Goal: Information Seeking & Learning: Learn about a topic

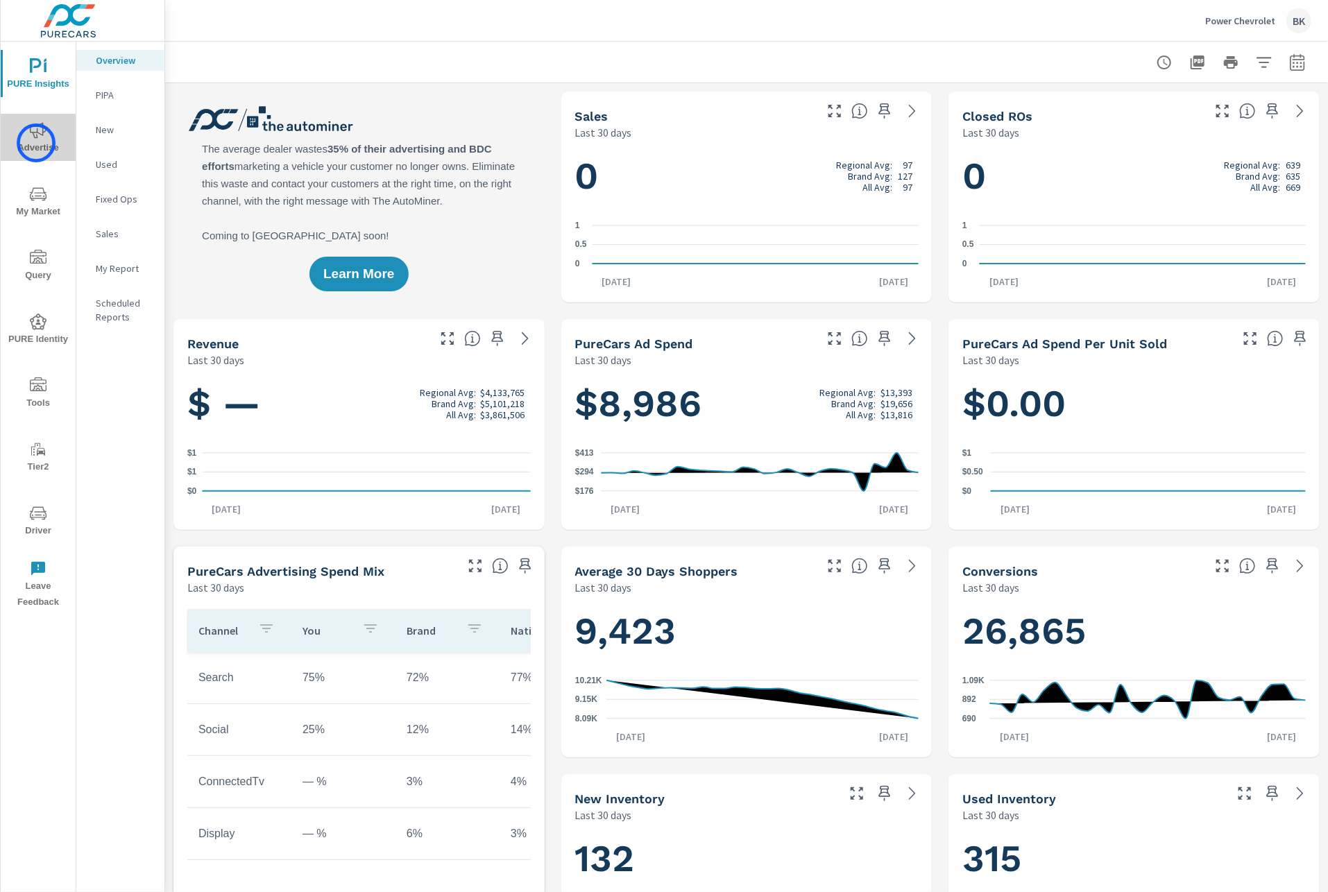
click at [36, 143] on span "Advertise" at bounding box center [38, 139] width 67 height 34
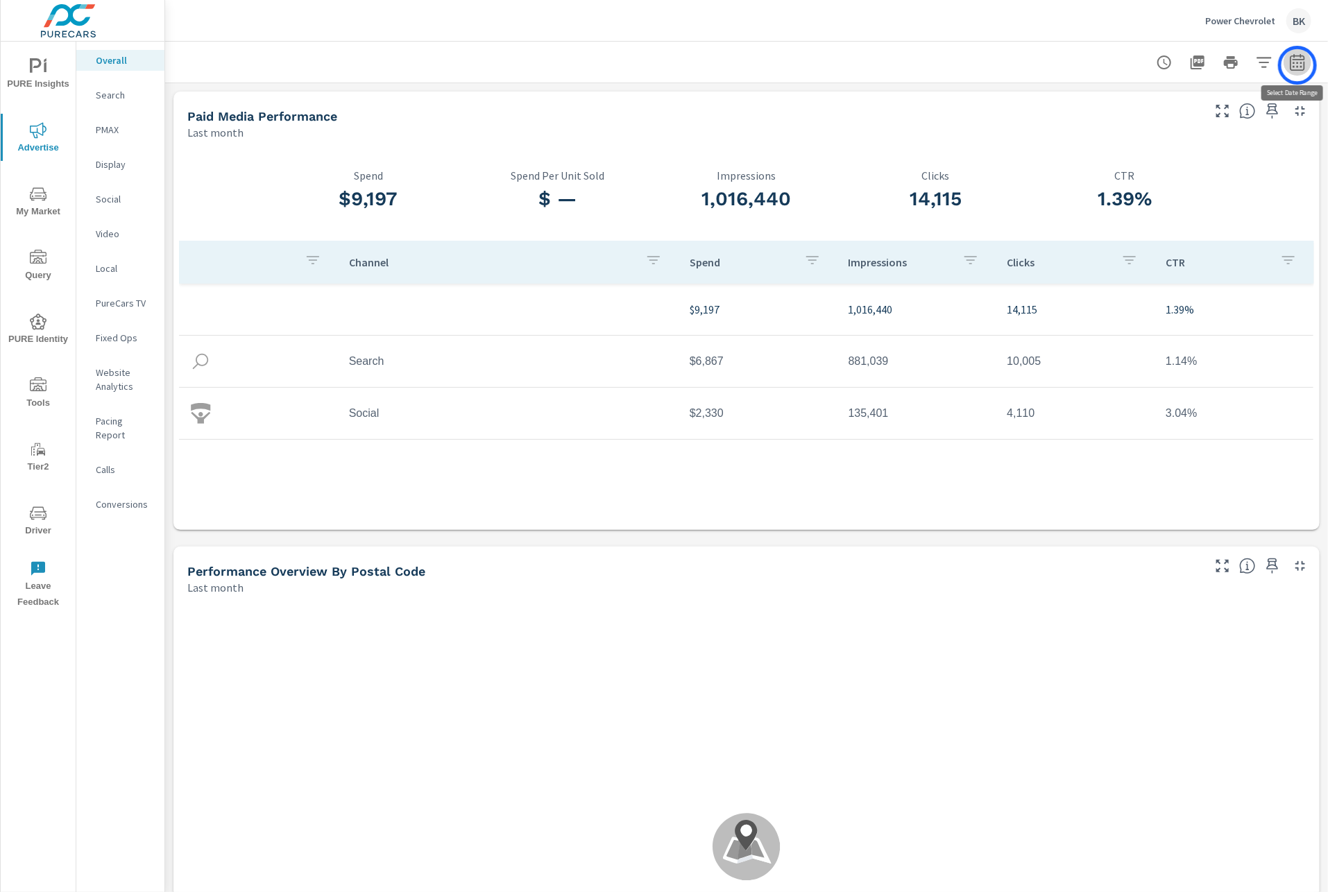
click at [1297, 65] on icon "button" at bounding box center [1296, 65] width 9 height 6
select select "Last month"
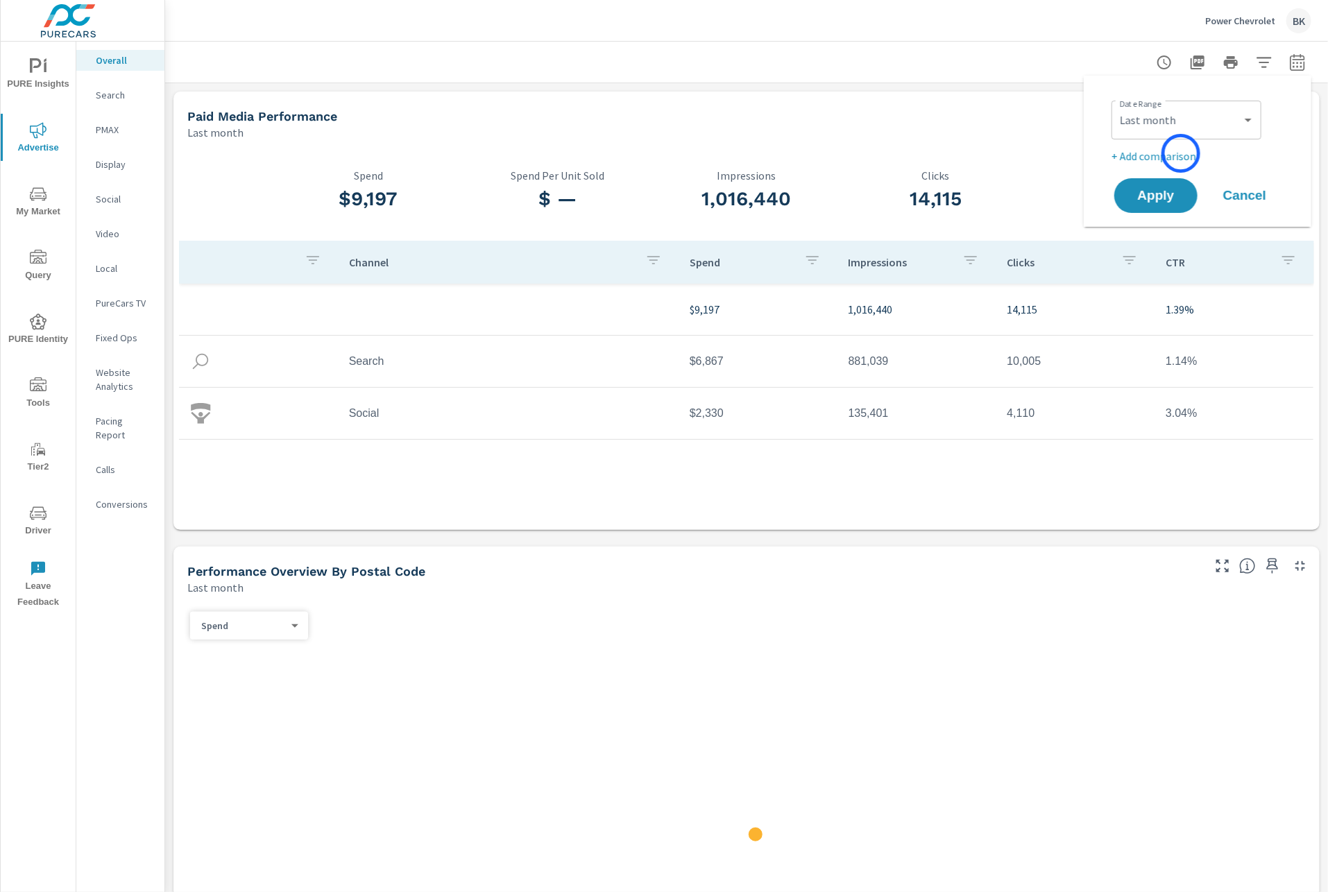
click at [1181, 153] on p "+ Add comparison" at bounding box center [1200, 156] width 178 height 17
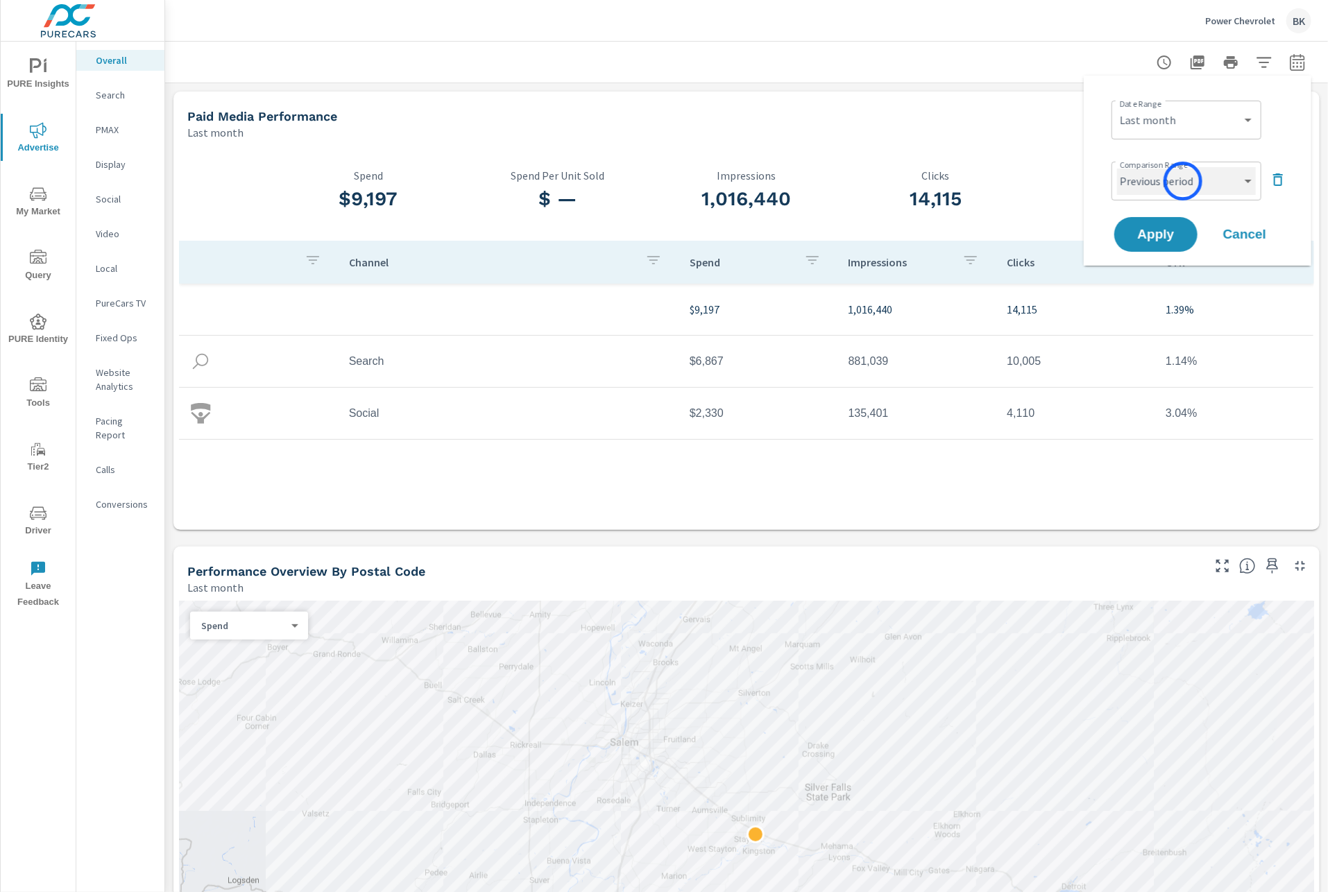
click at [1183, 181] on select "Custom Previous period Previous month Previous year" at bounding box center [1186, 181] width 139 height 28
click at [1117, 167] on select "Custom Previous period Previous month Previous year" at bounding box center [1186, 181] width 139 height 28
select select "Previous month"
click at [1158, 230] on span "Apply" at bounding box center [1155, 234] width 57 height 13
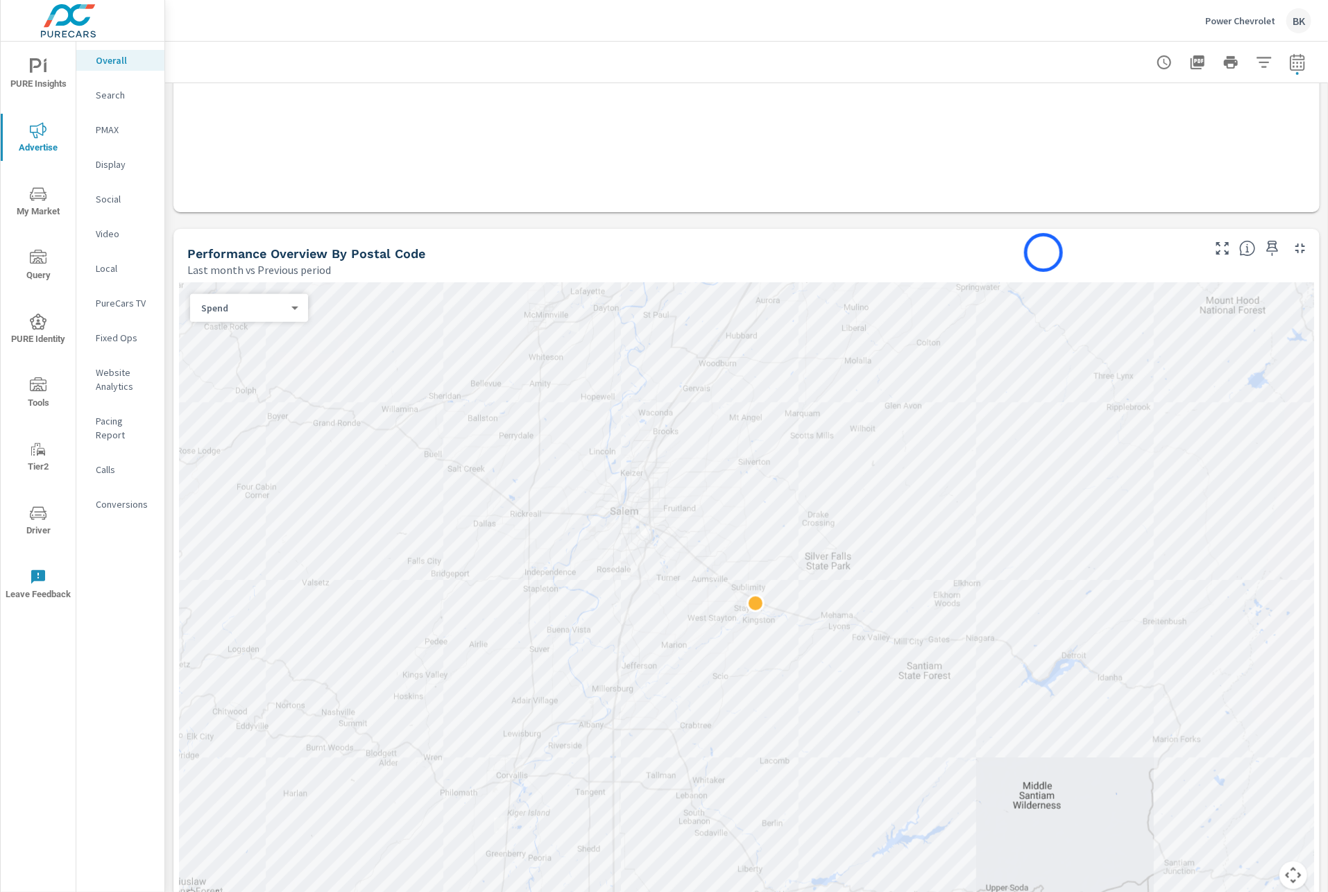
scroll to position [620, 0]
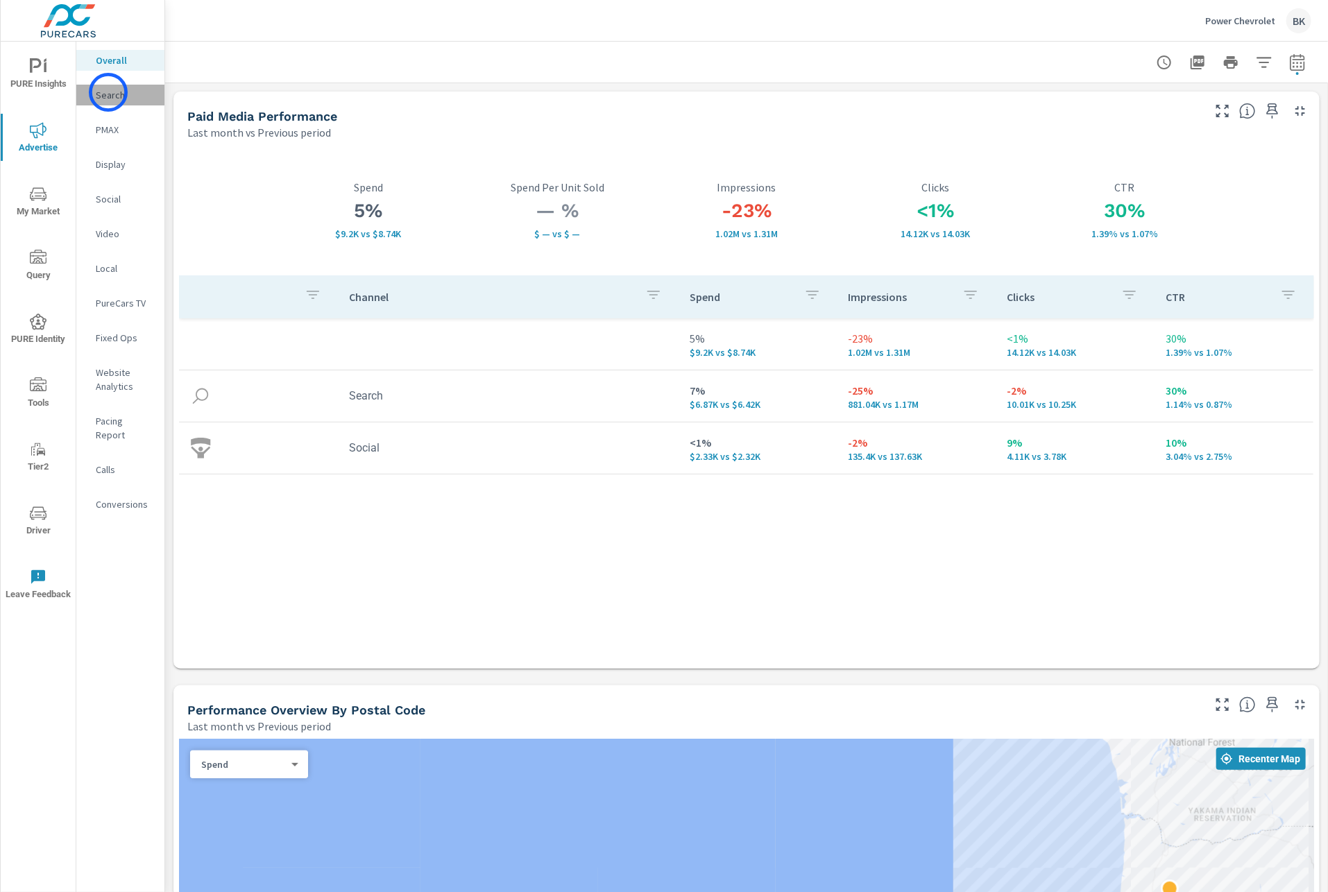
click at [108, 92] on p "Search" at bounding box center [125, 95] width 58 height 14
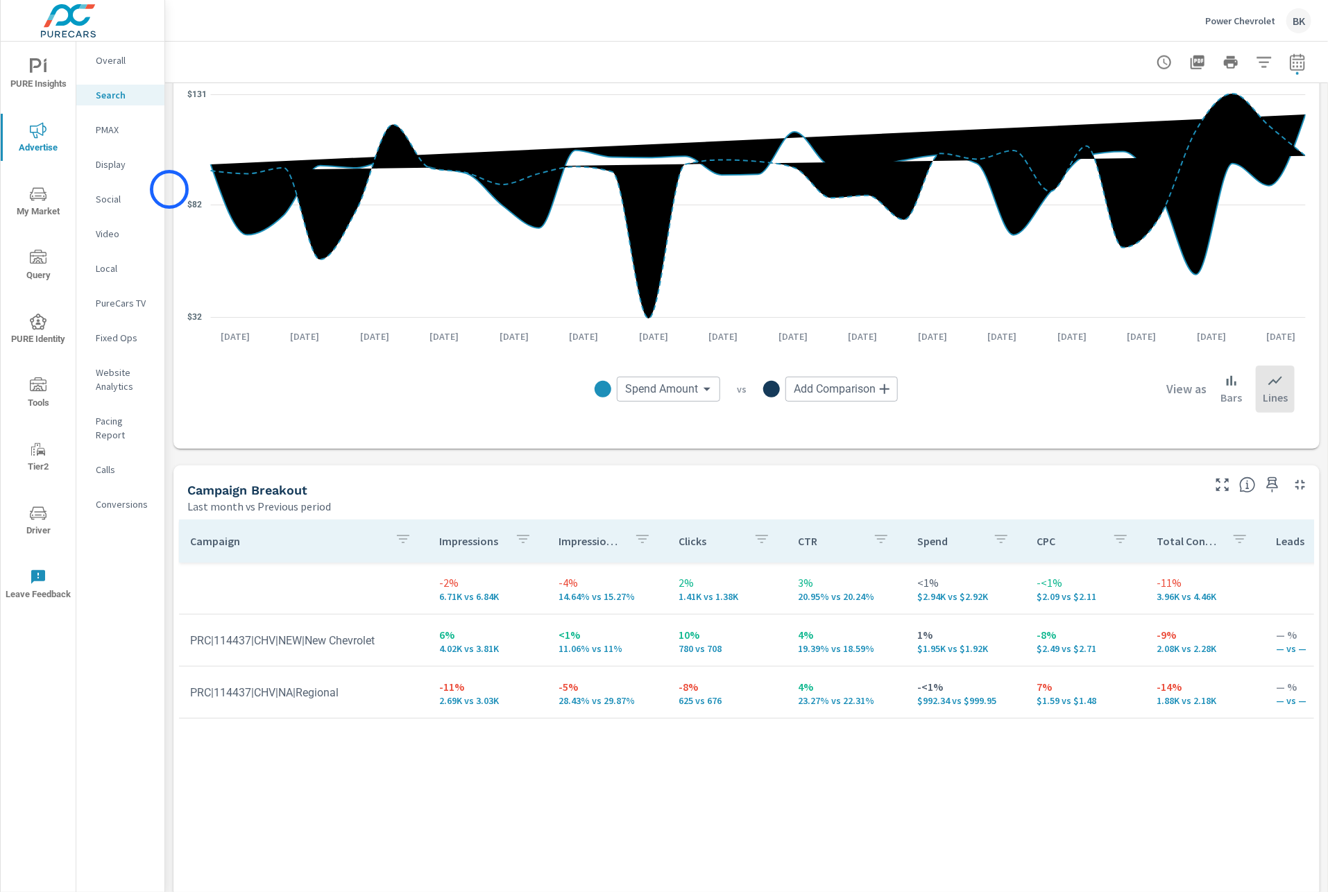
scroll to position [1120, 0]
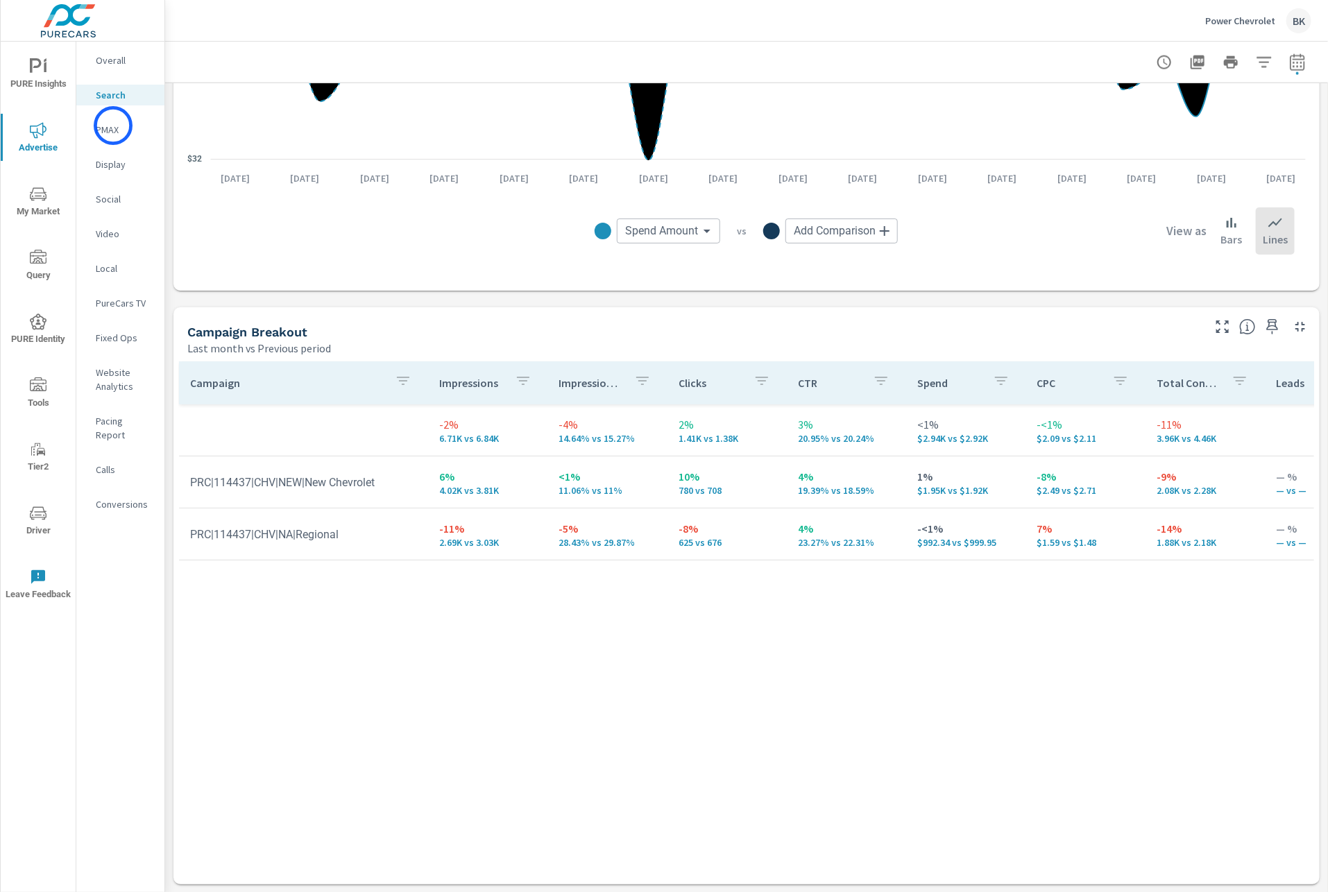
click at [113, 126] on p "PMAX" at bounding box center [125, 130] width 58 height 14
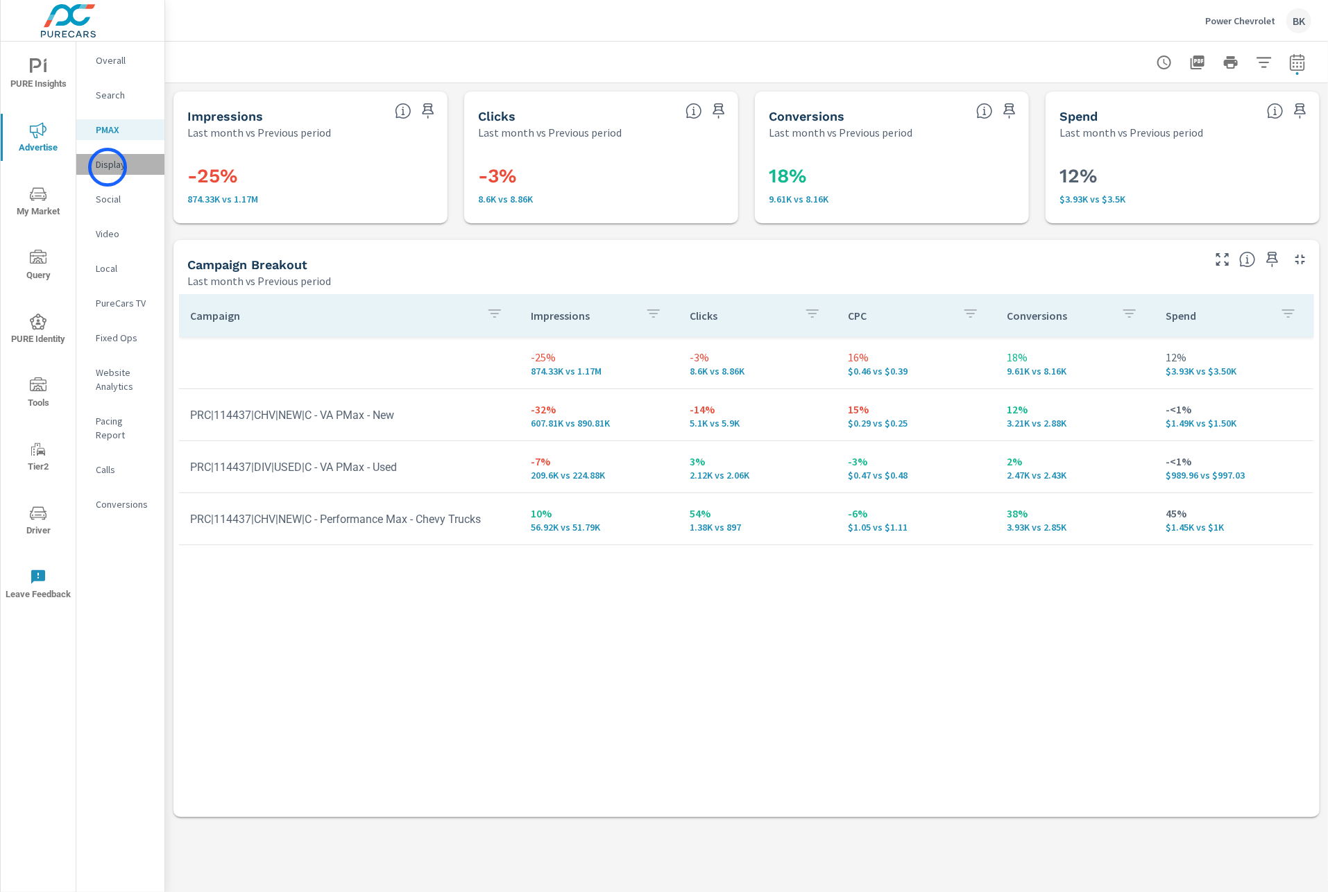
click at [108, 167] on p "Display" at bounding box center [125, 164] width 58 height 14
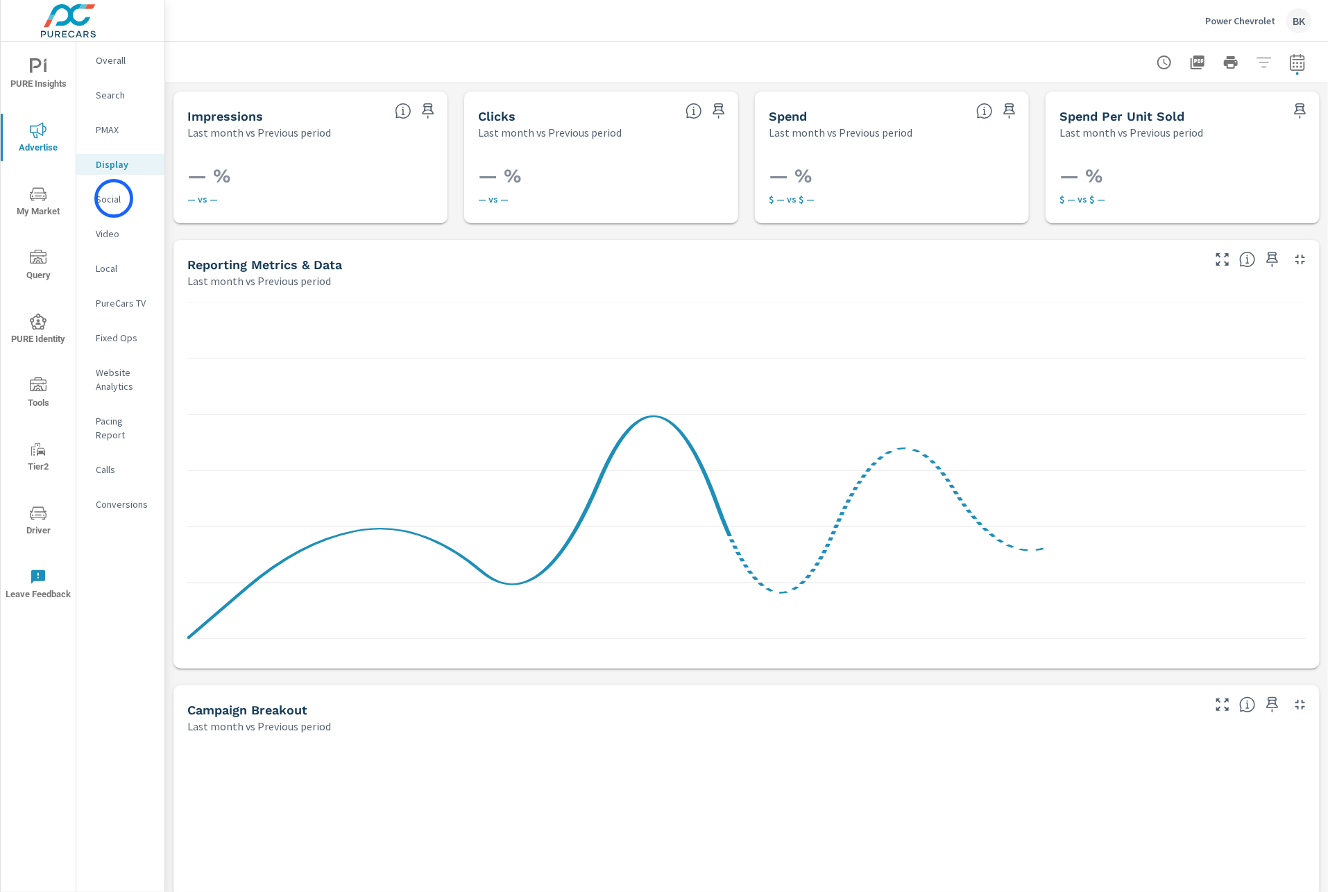
click at [114, 198] on p "Social" at bounding box center [125, 199] width 58 height 14
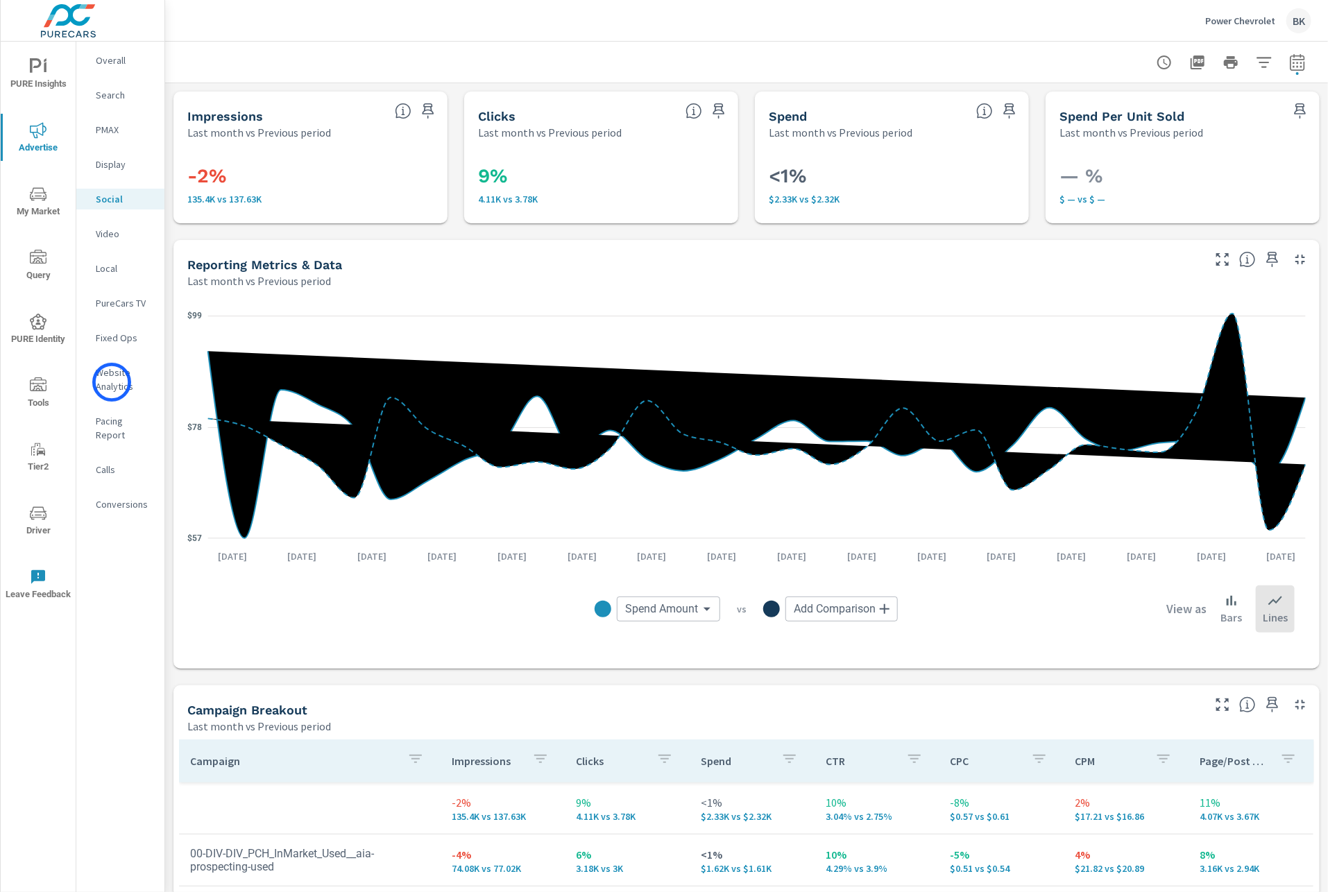
click at [112, 382] on p "Website Analytics" at bounding box center [125, 380] width 58 height 28
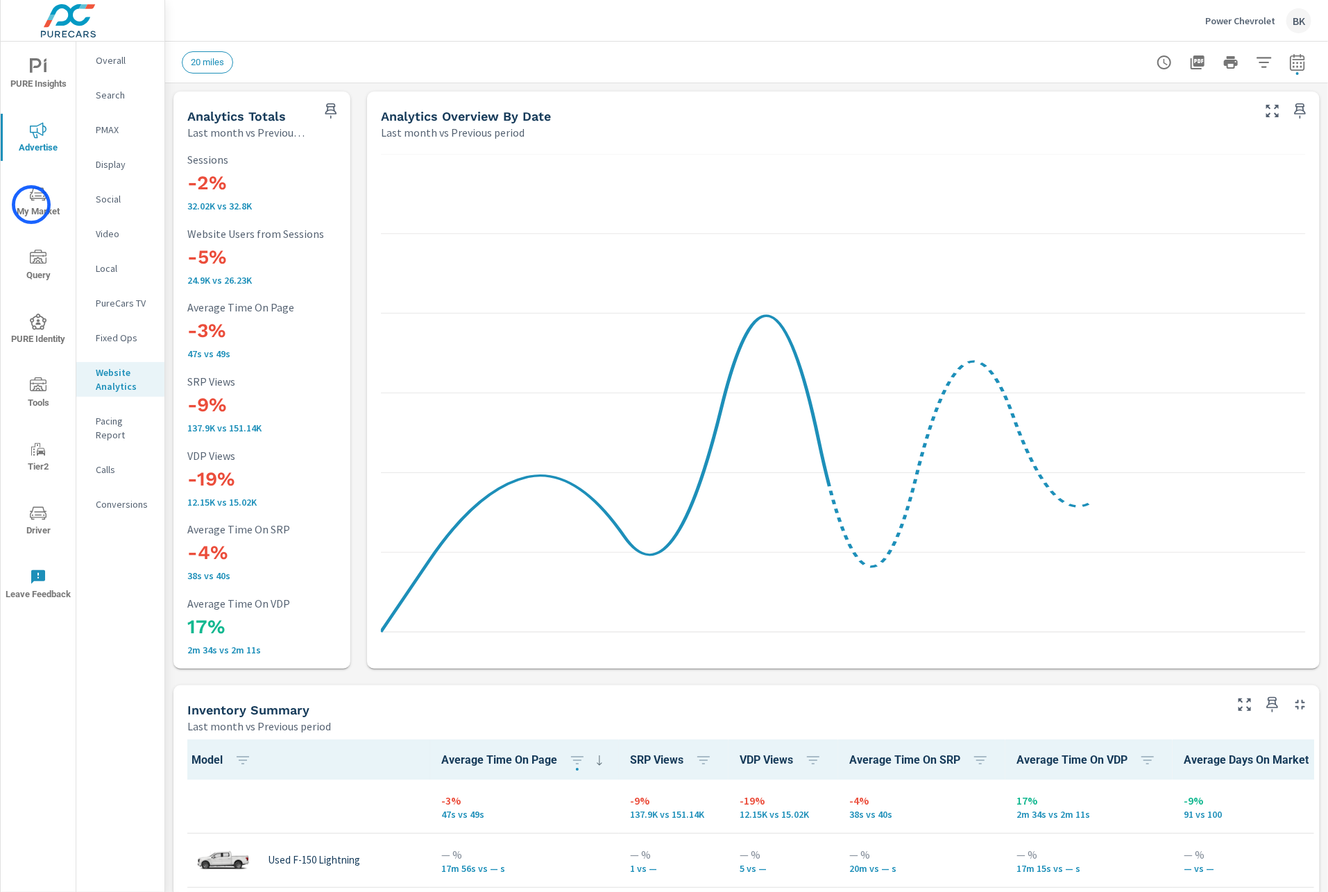
scroll to position [1, 0]
click at [31, 205] on span "My Market" at bounding box center [38, 203] width 67 height 34
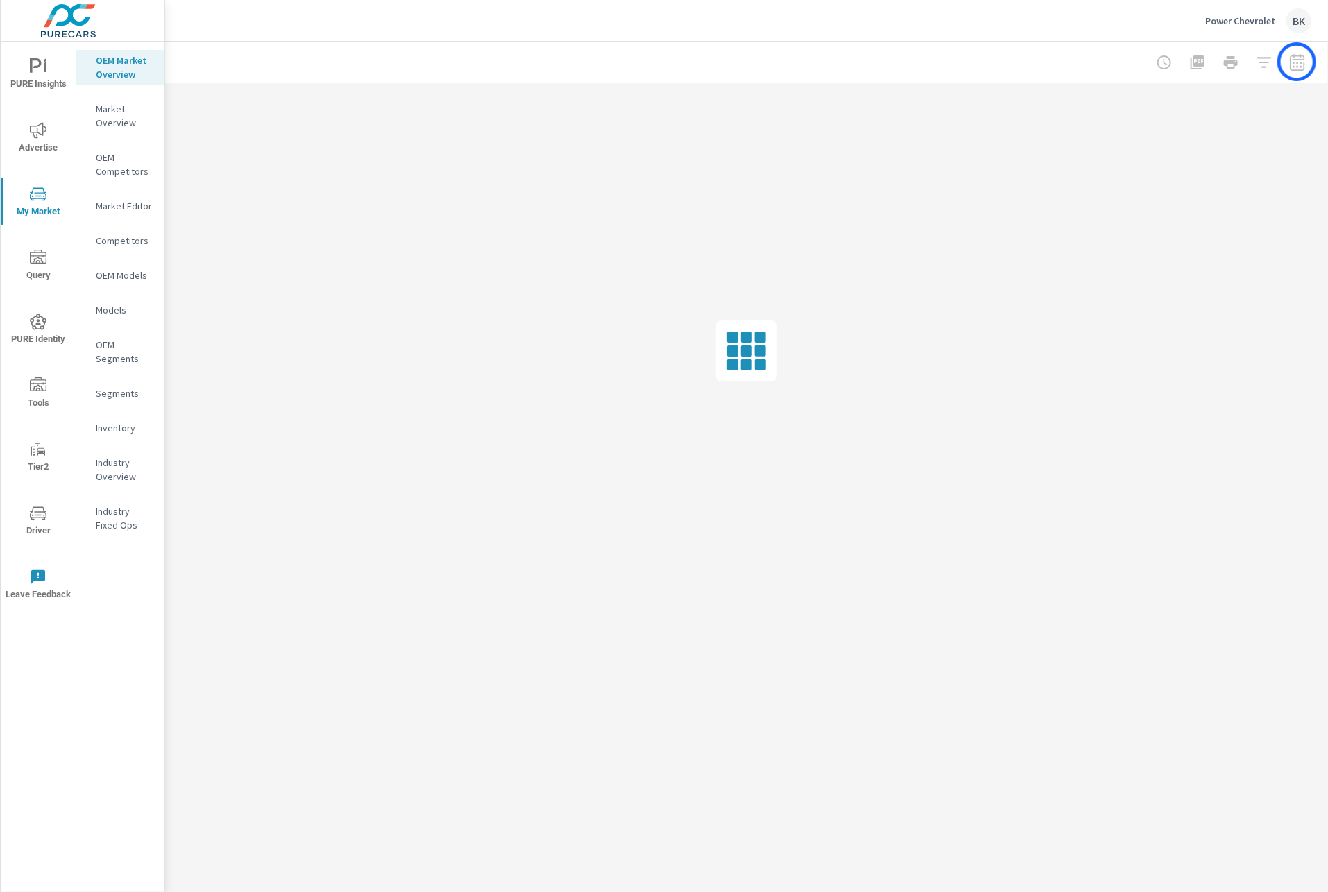
click at [1297, 62] on div at bounding box center [1230, 63] width 161 height 28
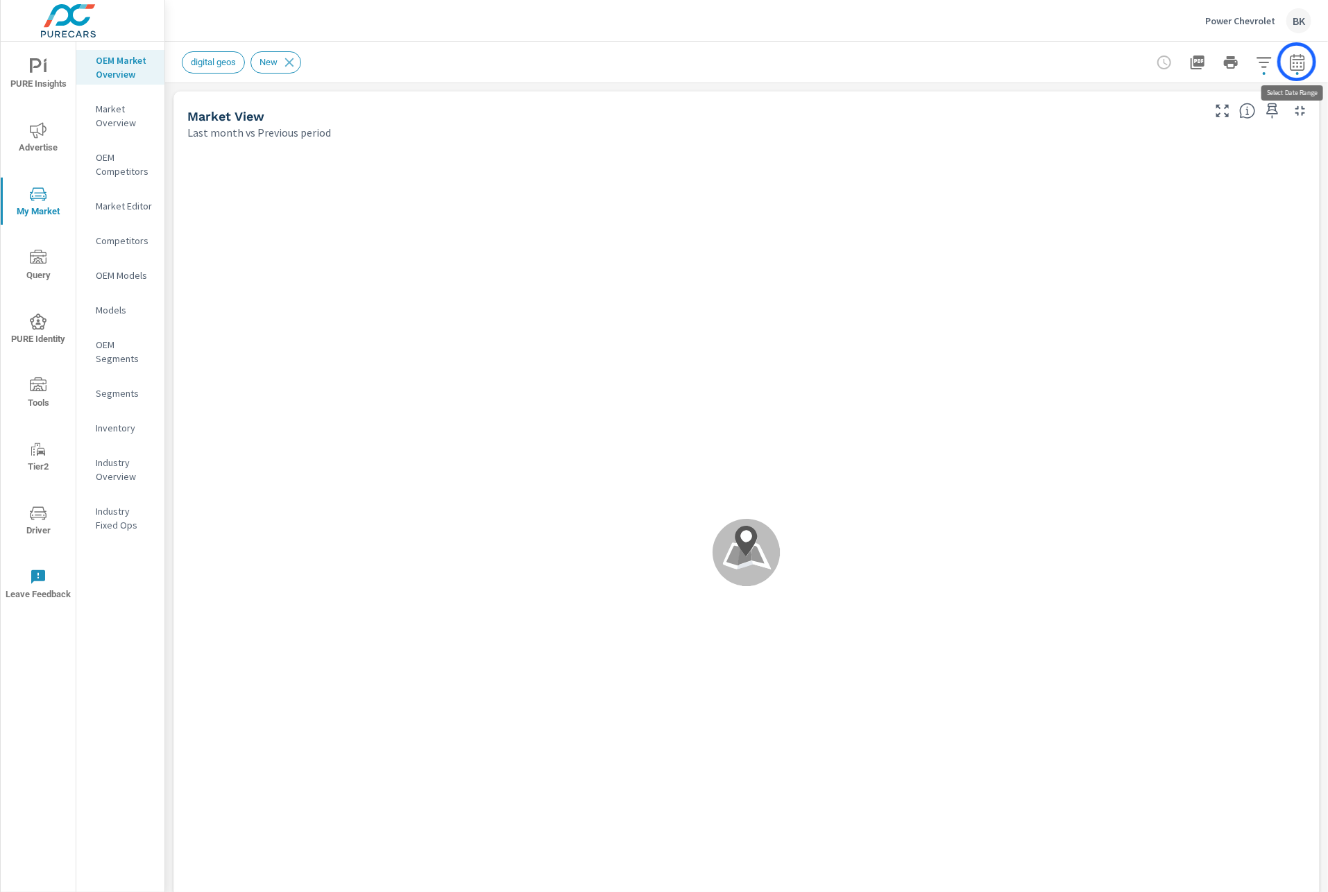
click at [1297, 62] on icon "button" at bounding box center [1297, 62] width 17 height 17
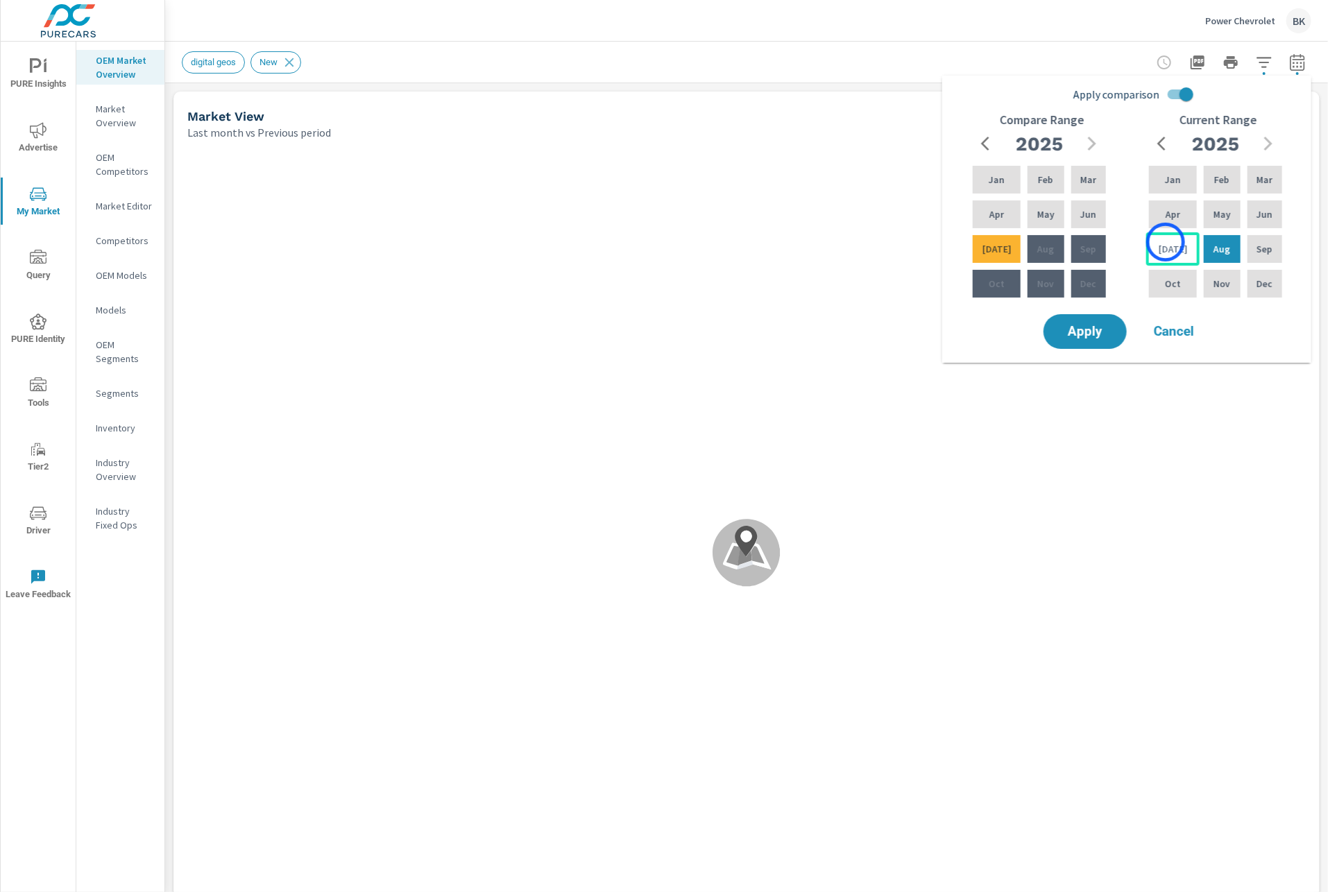
click at [1165, 242] on p "[DATE]" at bounding box center [1173, 249] width 29 height 14
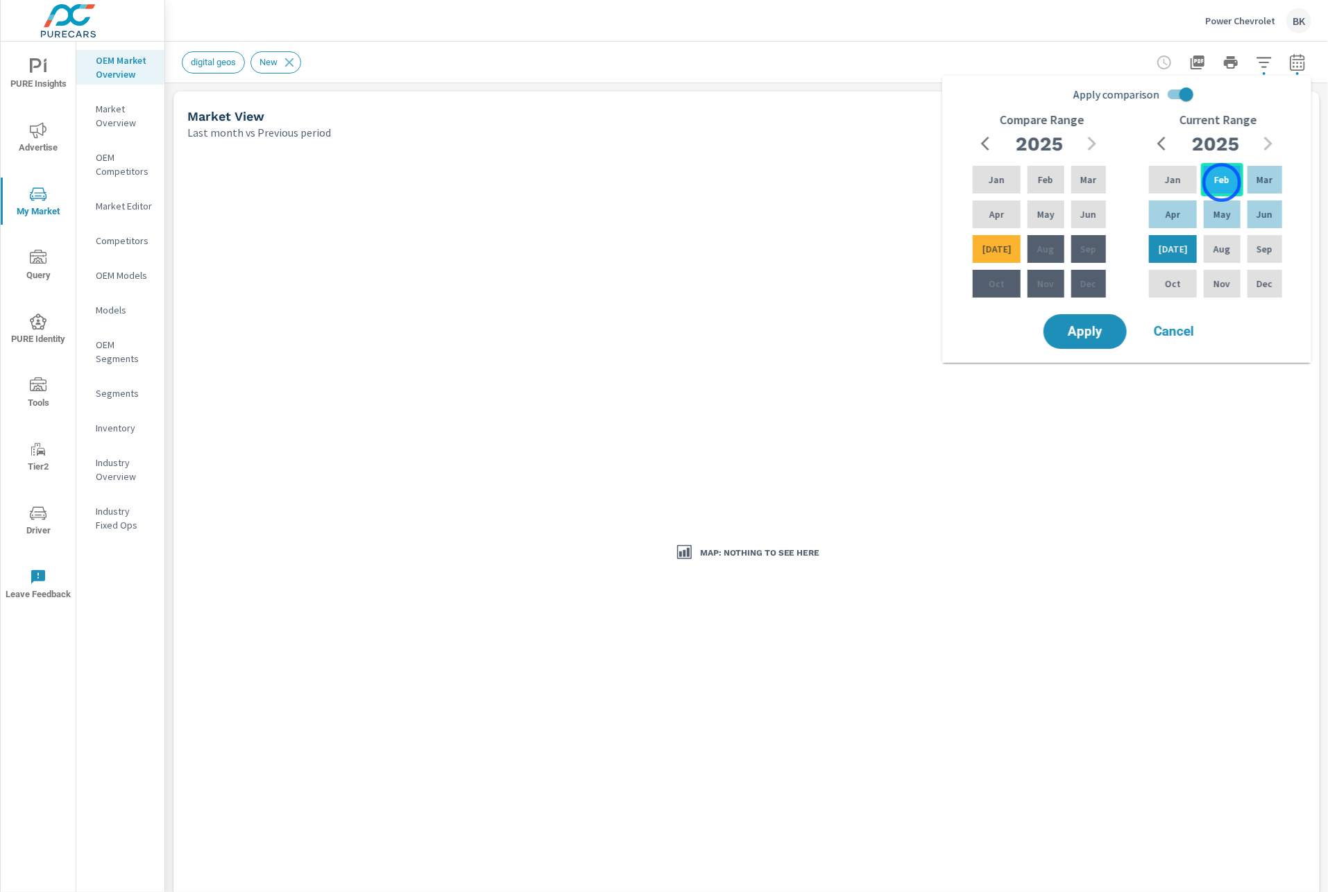
click at [1222, 182] on p "Feb" at bounding box center [1221, 180] width 15 height 14
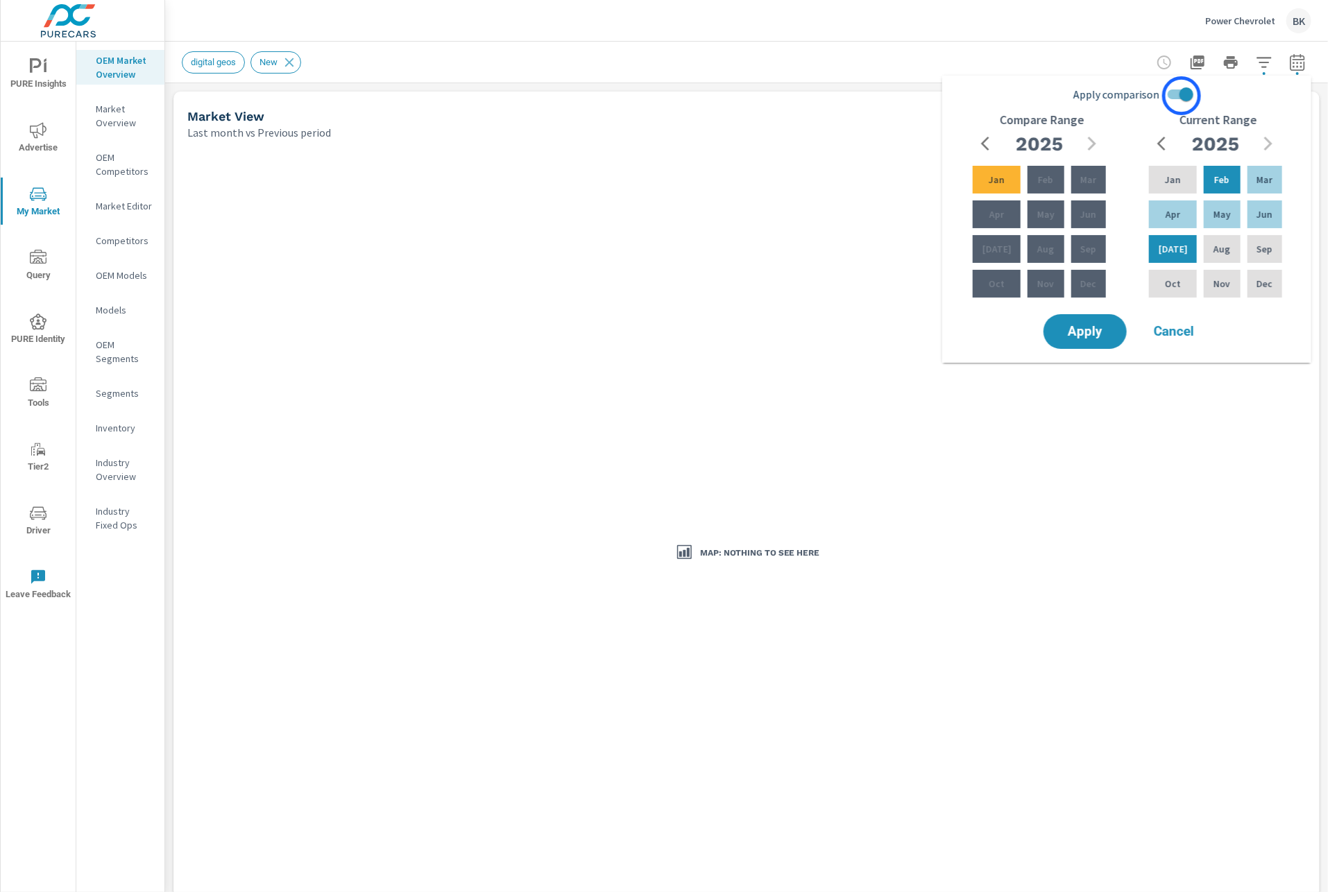
click at [1181, 96] on input "Apply comparison" at bounding box center [1186, 94] width 79 height 26
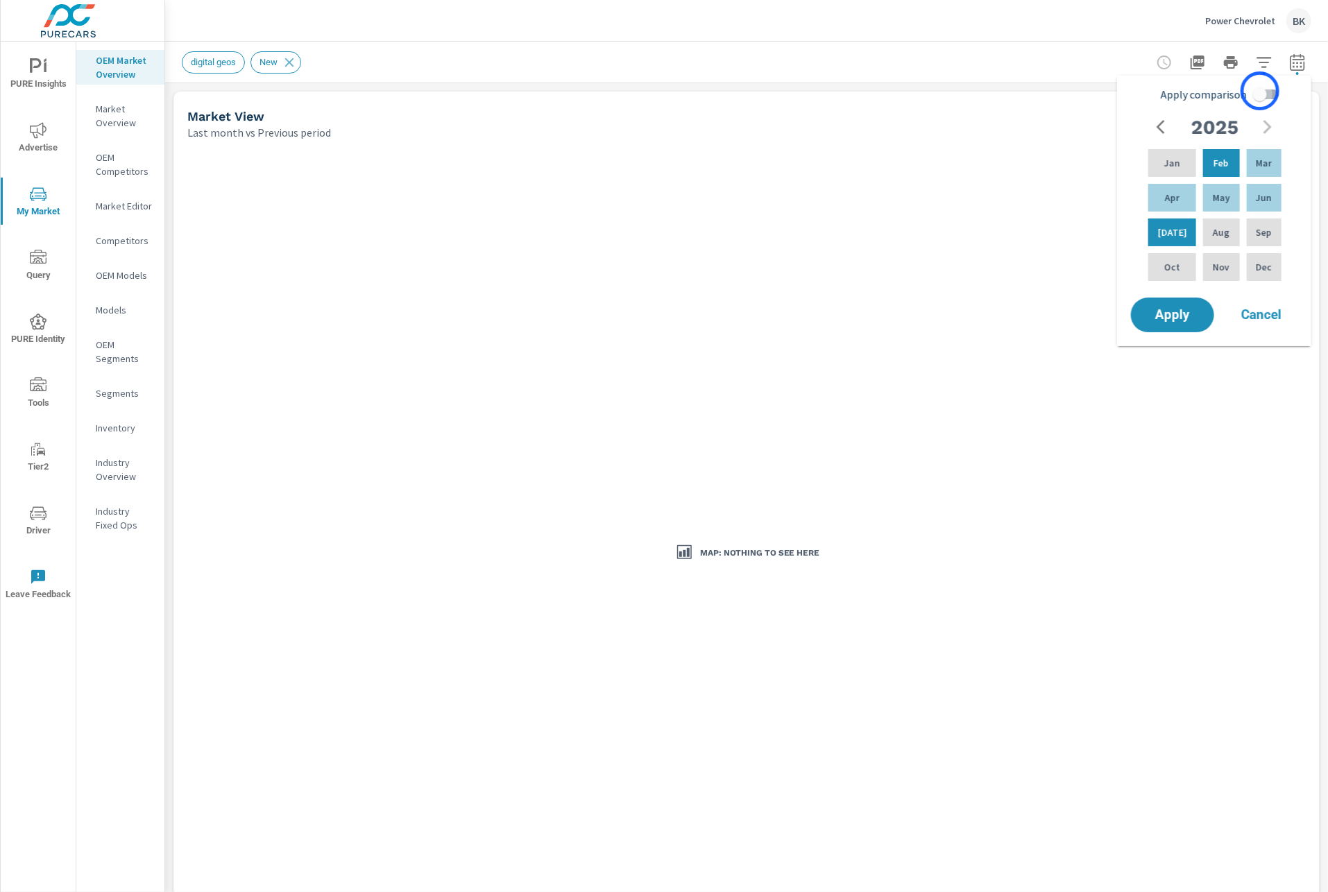
click at [1260, 91] on input "Apply comparison" at bounding box center [1259, 94] width 79 height 26
checkbox input "true"
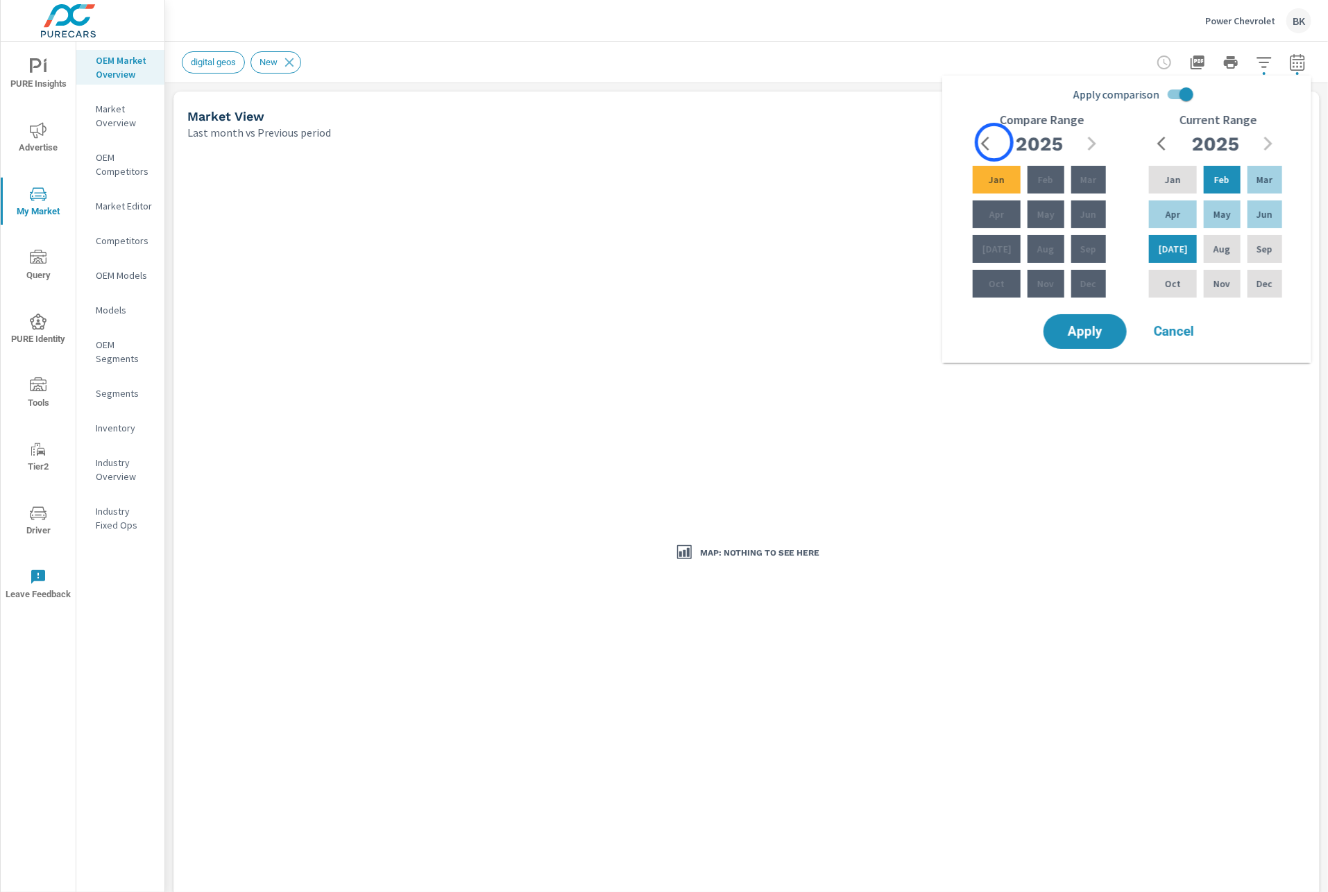
click at [989, 142] on icon "button" at bounding box center [989, 143] width 17 height 17
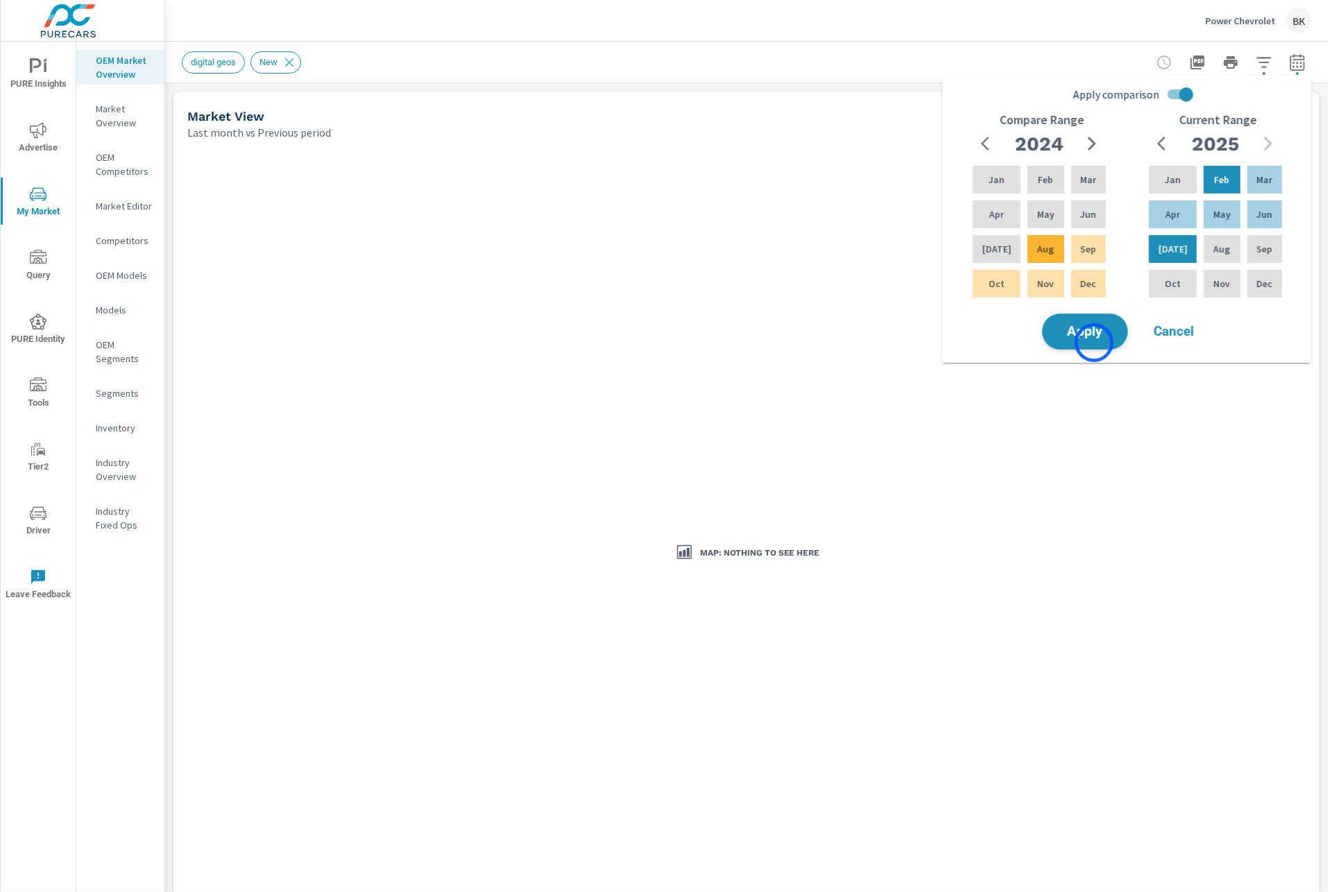
click at [1094, 343] on button "Apply" at bounding box center [1085, 332] width 86 height 36
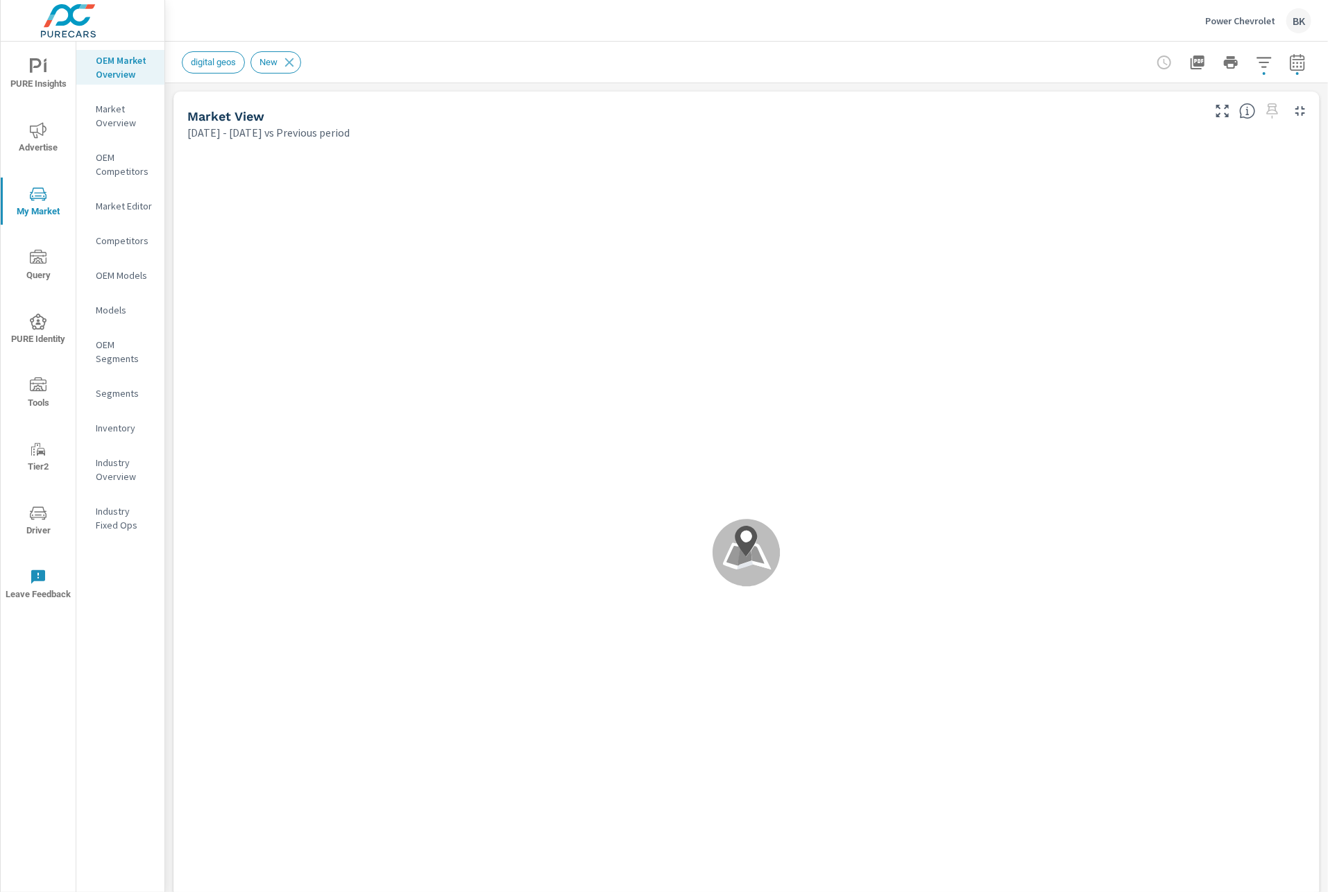
scroll to position [1, 0]
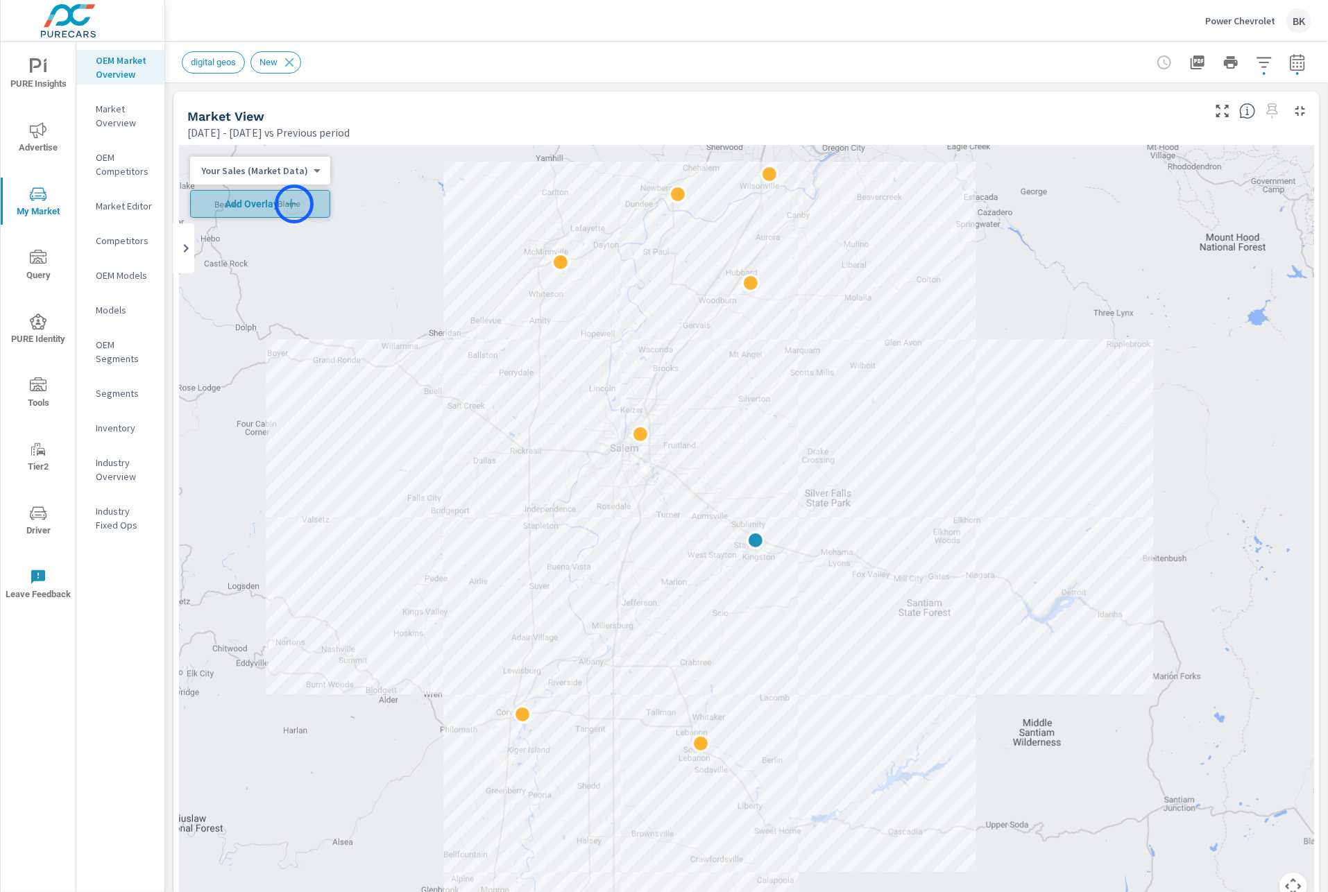
click at [294, 204] on icon "button" at bounding box center [291, 203] width 10 height 10
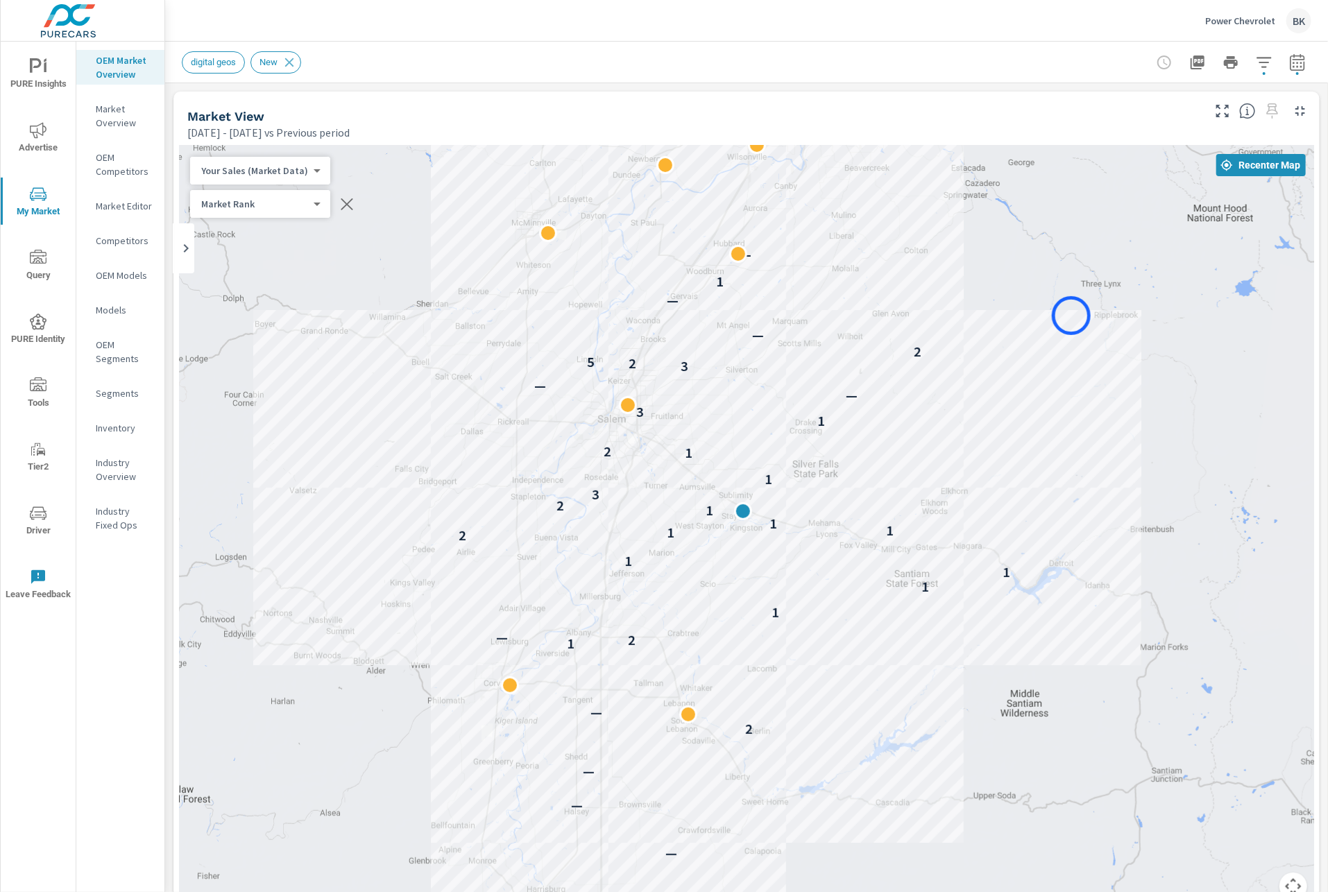
drag, startPoint x: 1083, startPoint y: 340, endPoint x: 1071, endPoint y: 316, distance: 27.0
click at [1071, 316] on div "— 2 — 4 — — — — — — 2 — 1 2 — 1 1 1 1 2 1 1 1 1 2 3 1 1 2 1 3 — — 3 2 5 2 — — 1…" at bounding box center [746, 531] width 1135 height 771
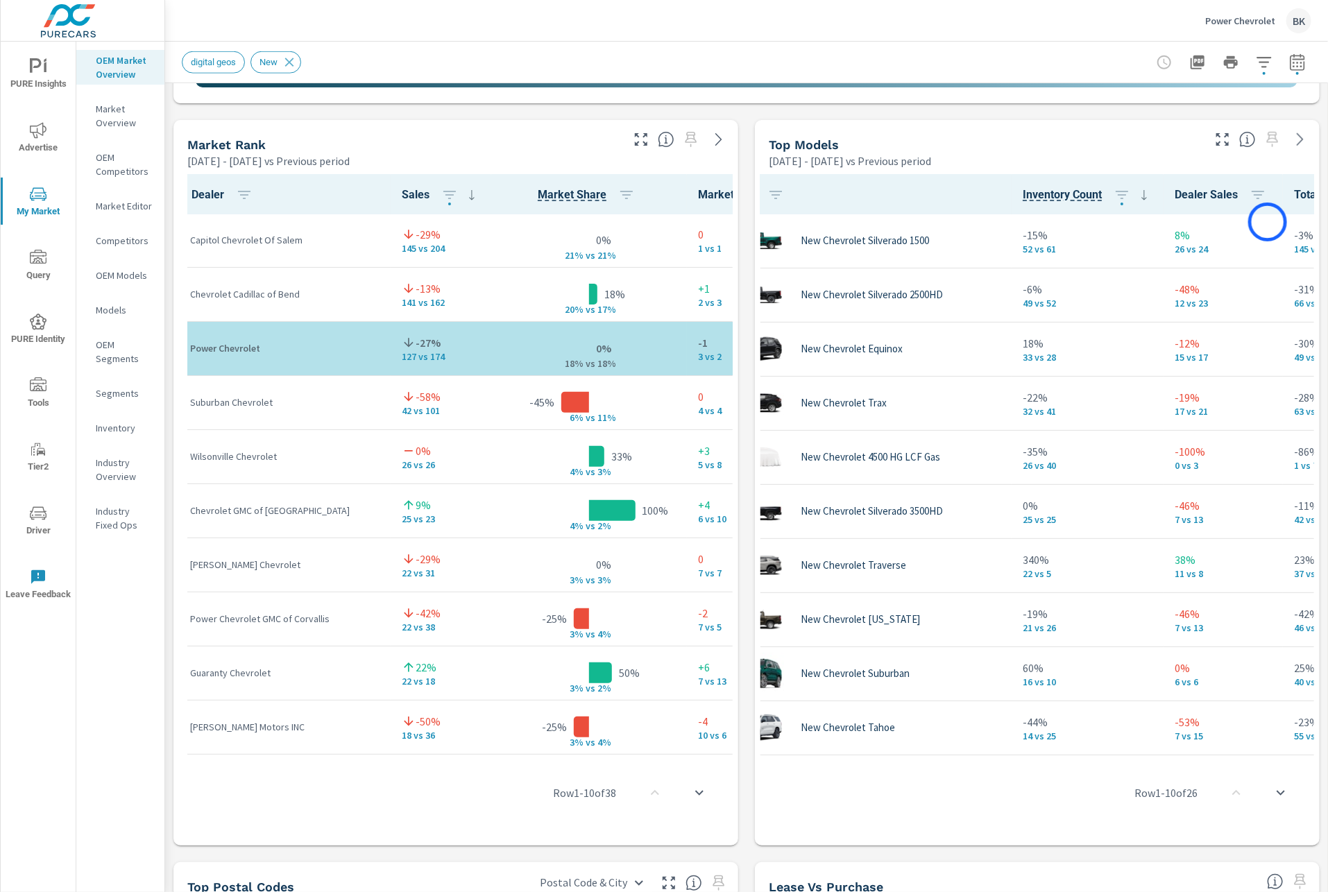
scroll to position [2, 49]
